Goal: Complete application form

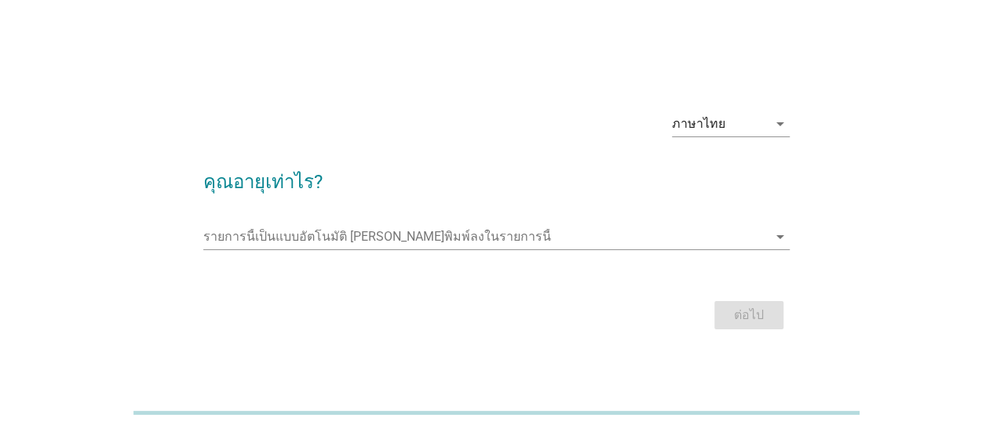
click at [609, 257] on div at bounding box center [496, 260] width 586 height 9
click at [603, 243] on input "รายการนี้เป็นแบบอัตโนมัติ คุณสามารถพิมพ์ลงในรายการนี้" at bounding box center [485, 236] width 564 height 25
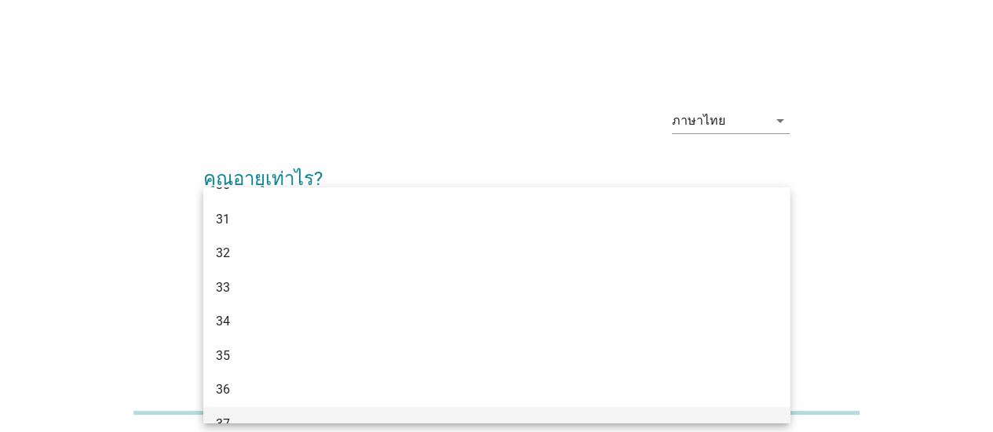
scroll to position [471, 0]
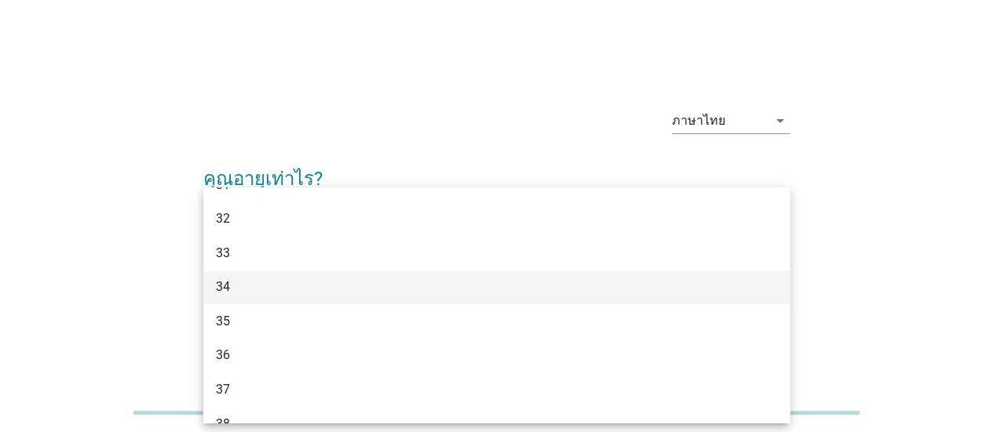
click at [242, 282] on div "34" at bounding box center [473, 287] width 514 height 19
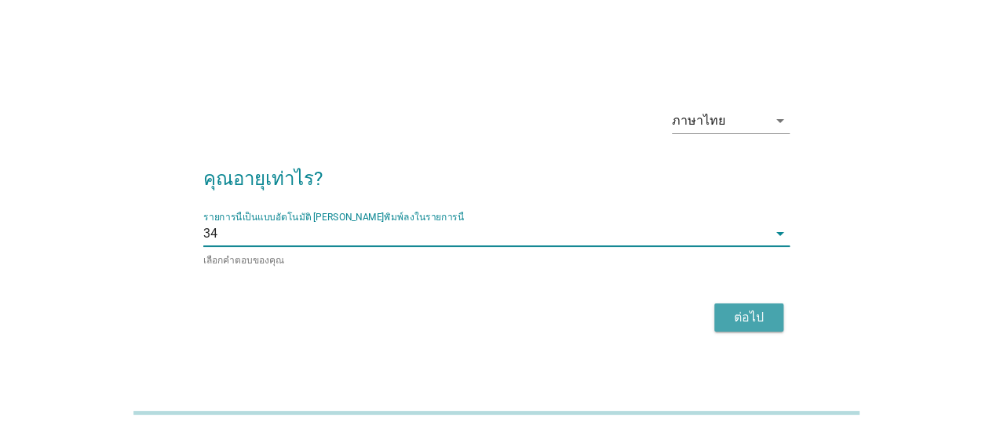
drag, startPoint x: 743, startPoint y: 316, endPoint x: 772, endPoint y: 313, distance: 29.2
click at [744, 317] on div "ต่อไป" at bounding box center [749, 317] width 44 height 19
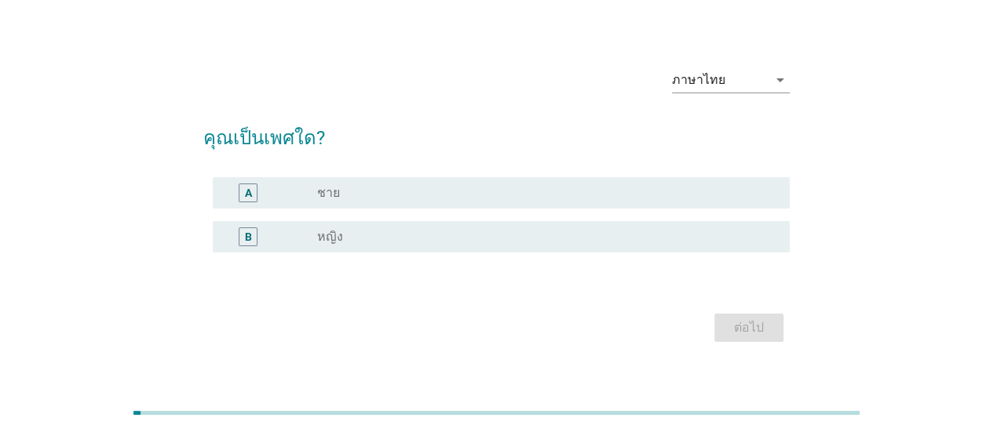
scroll to position [24, 0]
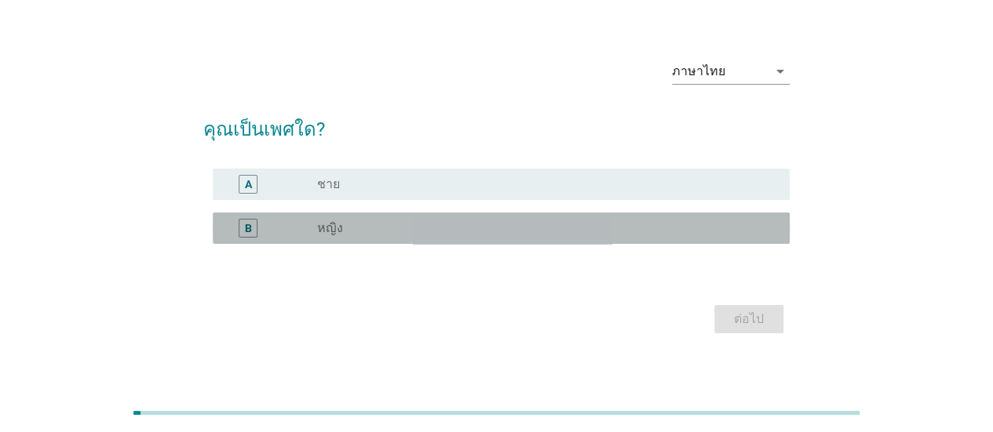
click at [417, 236] on div "radio_button_unchecked หญิง" at bounding box center [547, 228] width 460 height 19
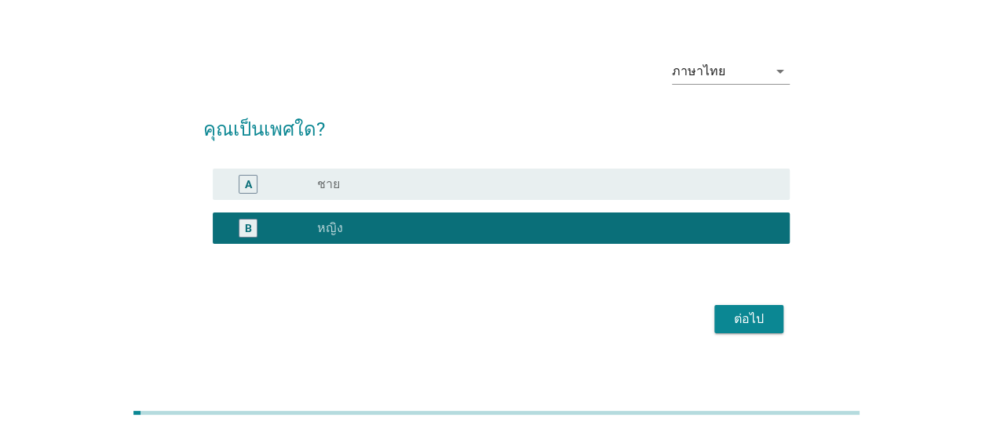
click at [748, 313] on div "ต่อไป" at bounding box center [749, 319] width 44 height 19
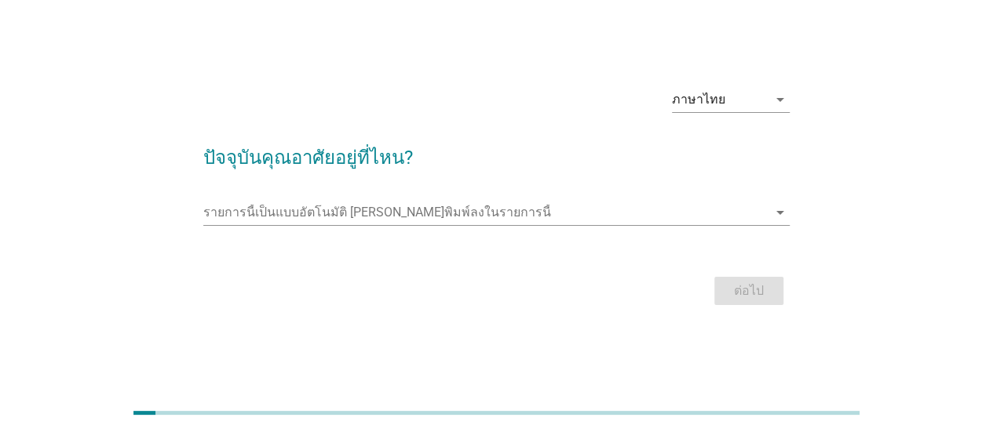
scroll to position [0, 0]
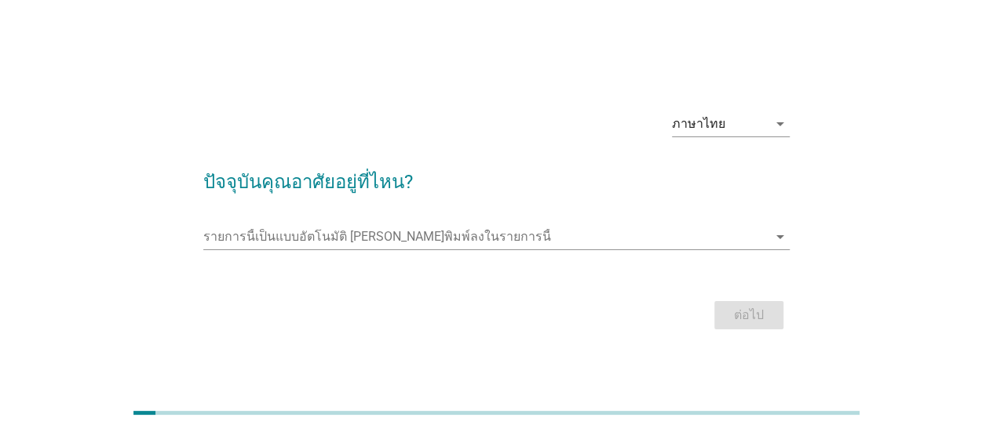
click at [681, 253] on div "รายการนี้เป็นแบบอัตโนมัติ [PERSON_NAME]พิมพ์ลงในรายการนี้ arrow_drop_down" at bounding box center [496, 244] width 586 height 41
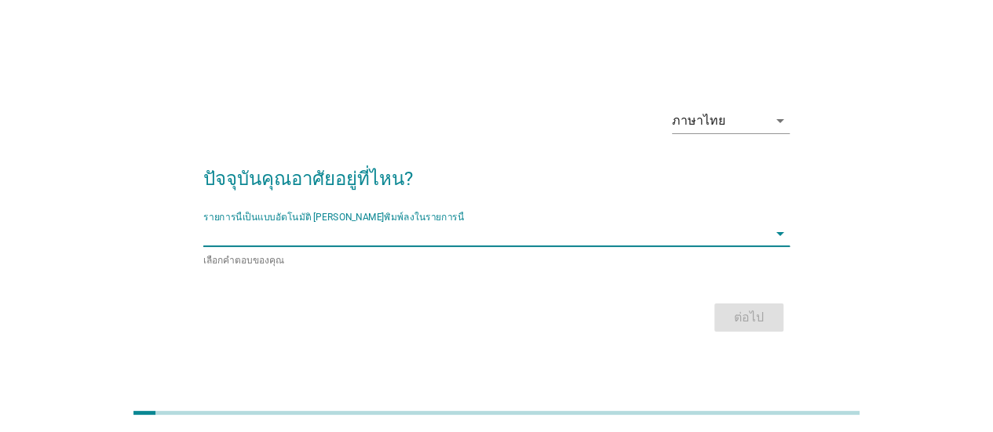
click at [673, 240] on input "รายการนี้เป็นแบบอัตโนมัติ คุณสามารถพิมพ์ลงในรายการนี้" at bounding box center [485, 233] width 564 height 25
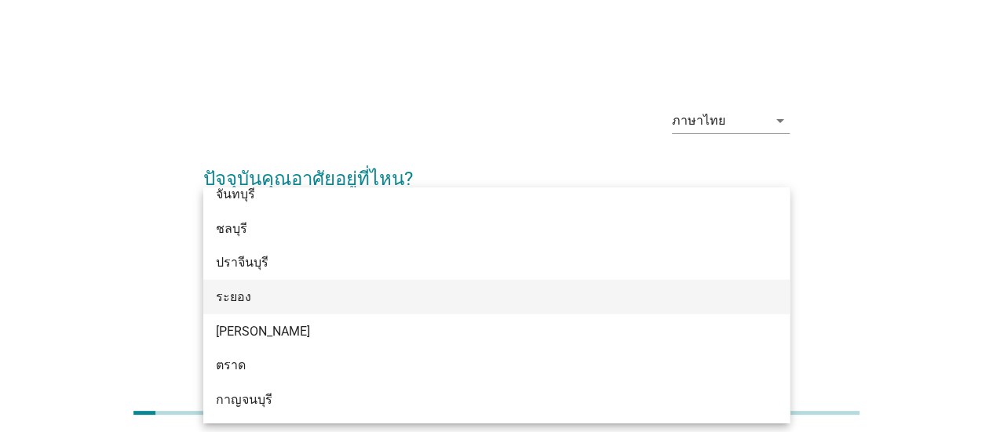
scroll to position [1986, 0]
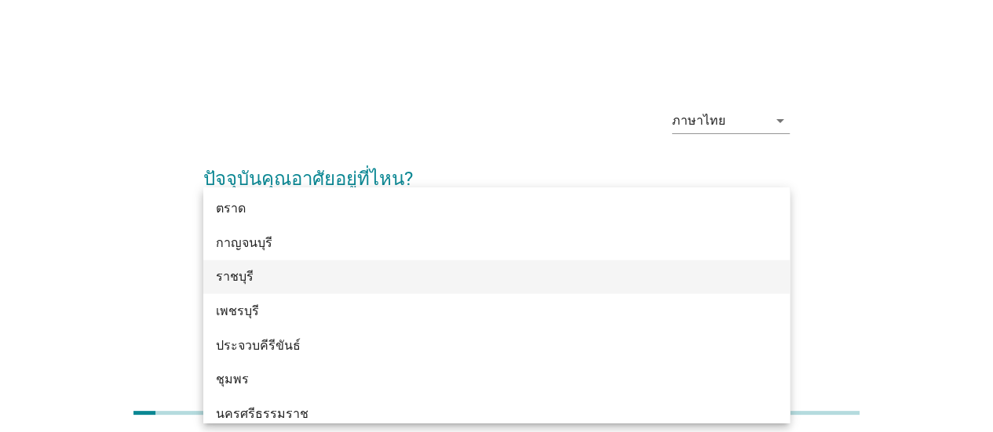
click at [405, 284] on div "ราชบุรี" at bounding box center [473, 277] width 514 height 19
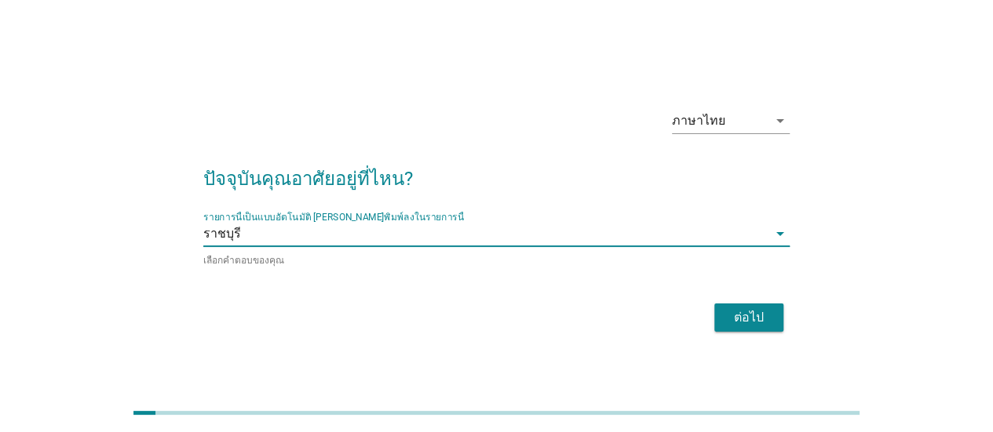
click at [763, 309] on div "ต่อไป" at bounding box center [749, 317] width 44 height 19
